Goal: Check status: Check status

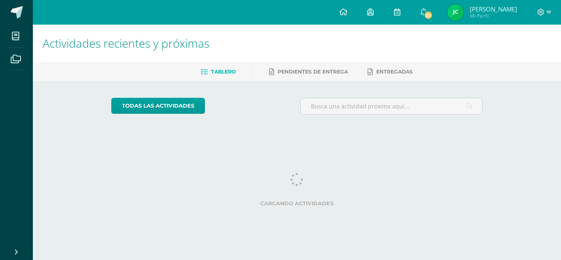
click at [483, 13] on span "Mi Perfil" at bounding box center [493, 15] width 47 height 7
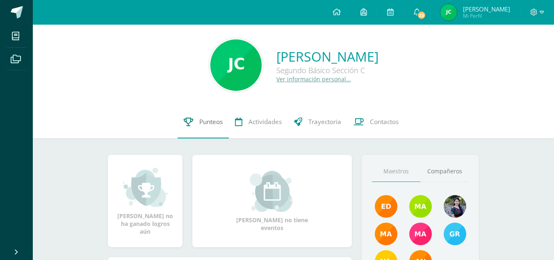
click at [187, 121] on icon at bounding box center [188, 121] width 9 height 9
